Goal: Task Accomplishment & Management: Use online tool/utility

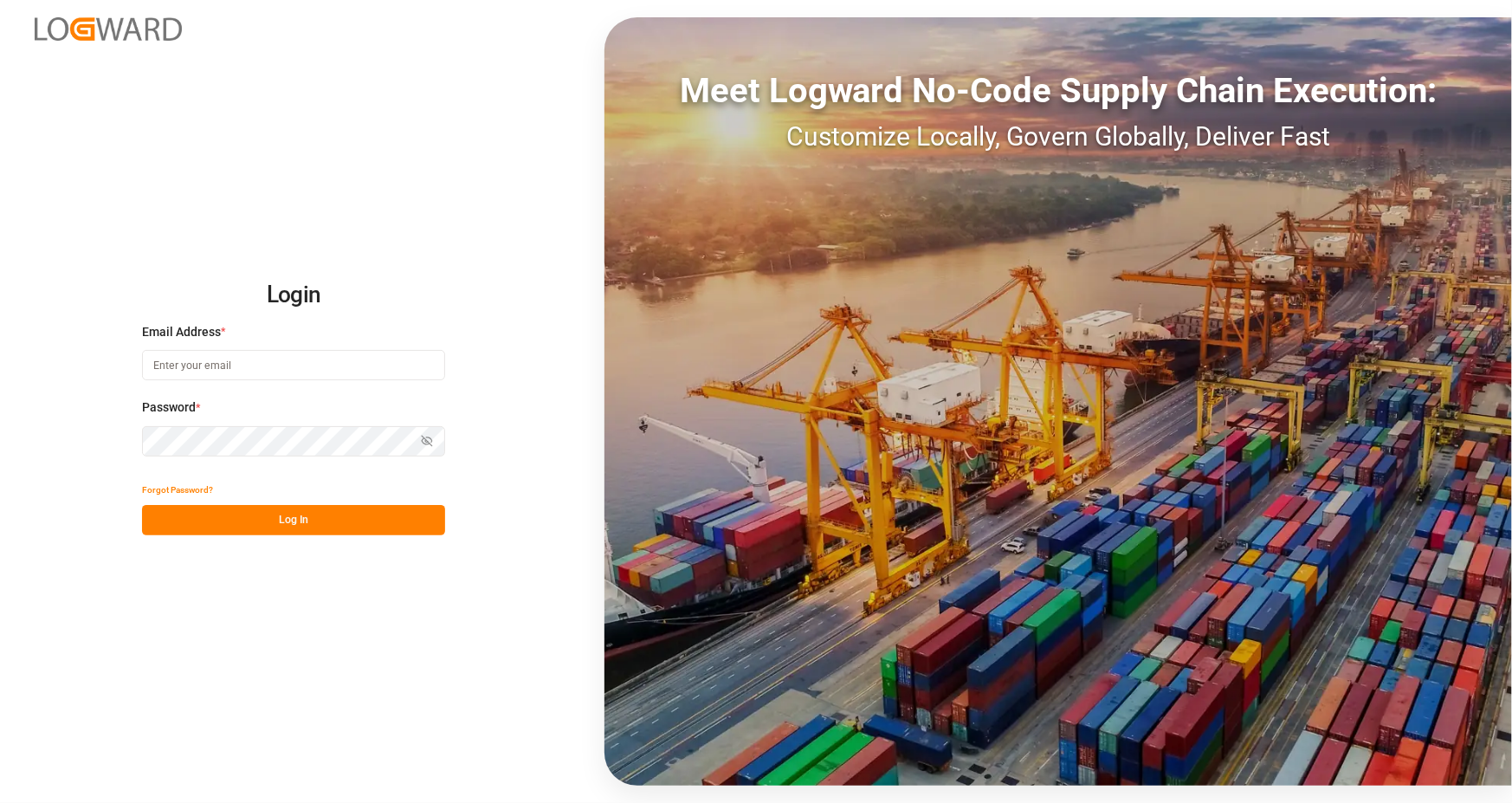
click at [266, 353] on input at bounding box center [294, 365] width 303 height 30
type input "[PERSON_NAME][EMAIL_ADDRESS][DOMAIN_NAME]"
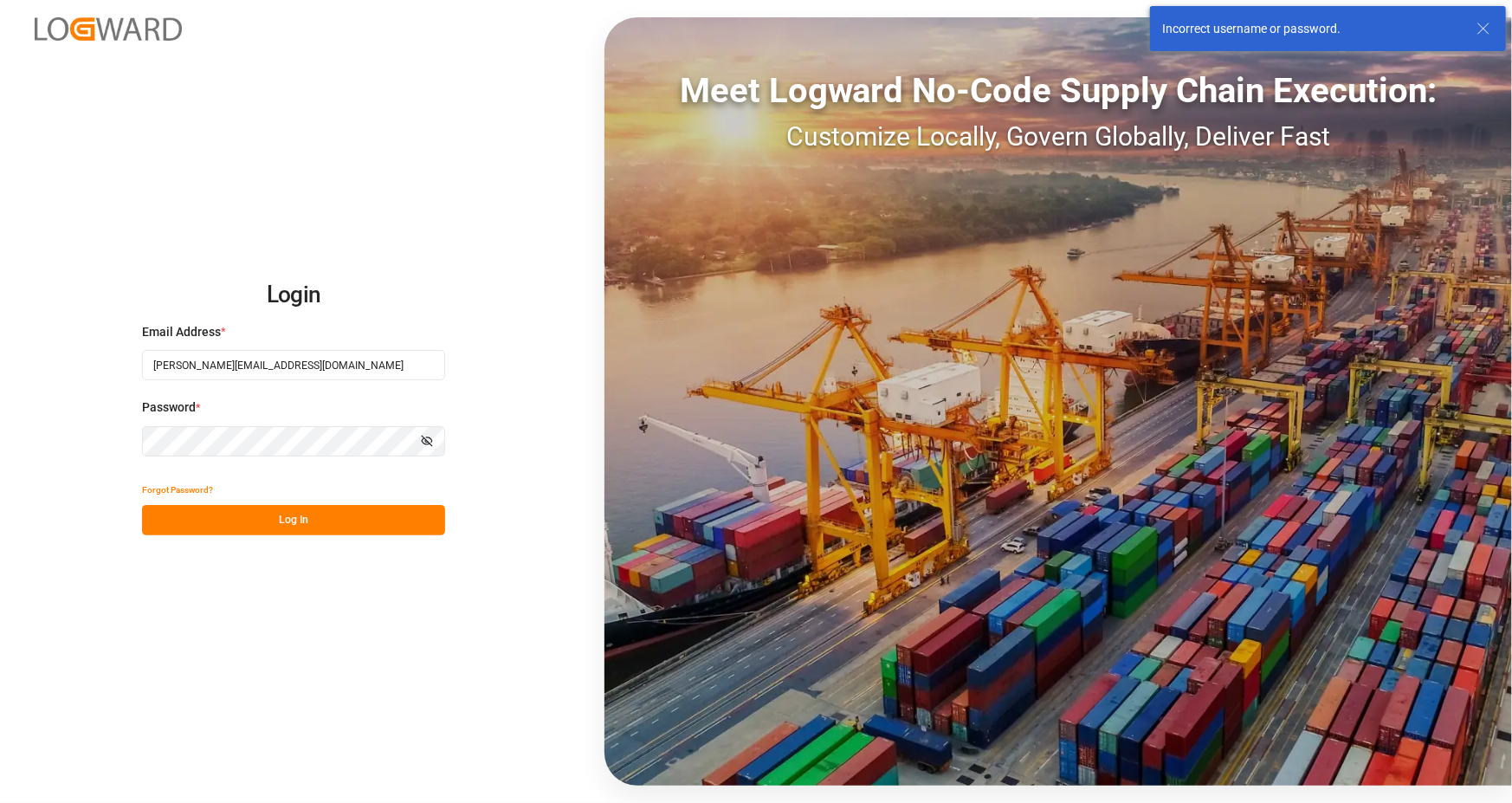
click at [0, 457] on html "Login Email Address * [PERSON_NAME][EMAIL_ADDRESS][DOMAIN_NAME] Password * Show…" at bounding box center [756, 401] width 1512 height 803
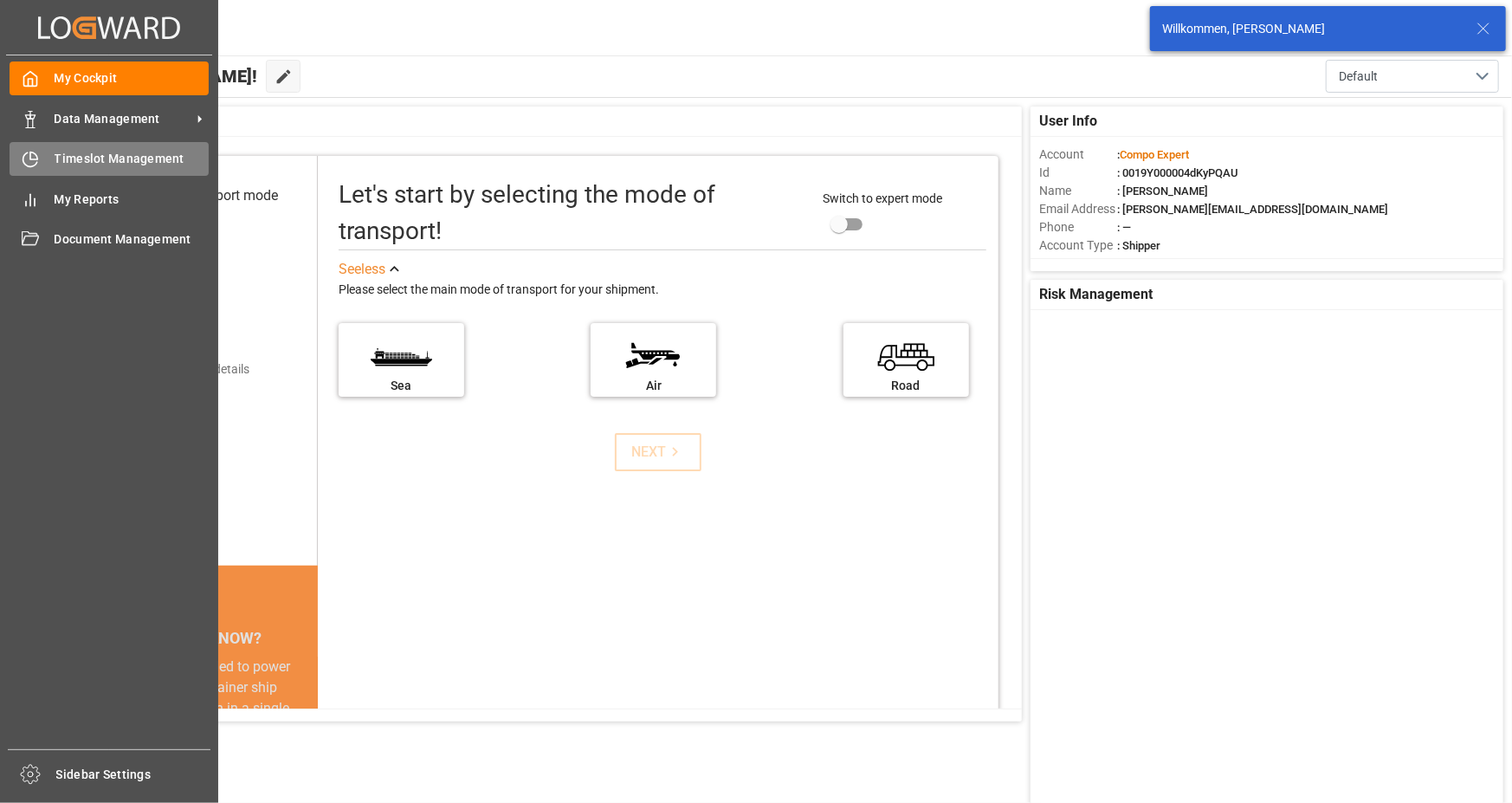
click at [22, 164] on div at bounding box center [24, 159] width 29 height 18
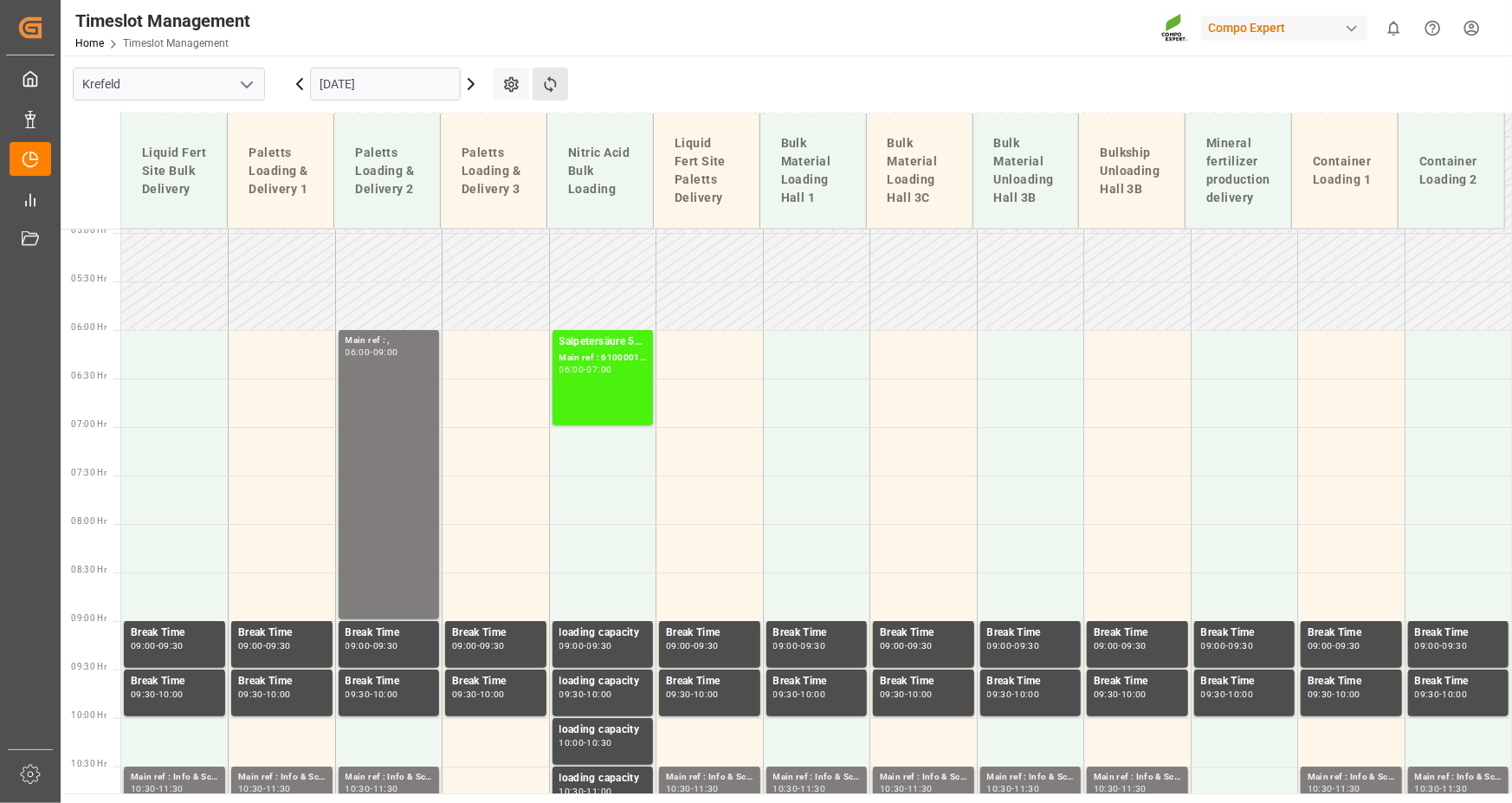
scroll to position [607, 0]
